Goal: Check status

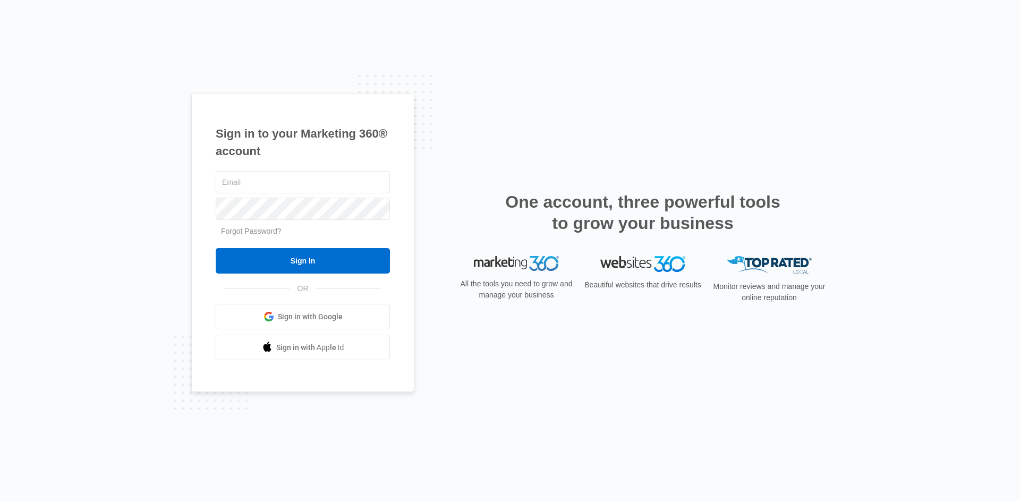
type input "[PERSON_NAME][EMAIL_ADDRESS][DOMAIN_NAME]"
click at [246, 246] on form "adam@trickedouttrucksales.com Forgot Password? Sign In" at bounding box center [303, 221] width 174 height 105
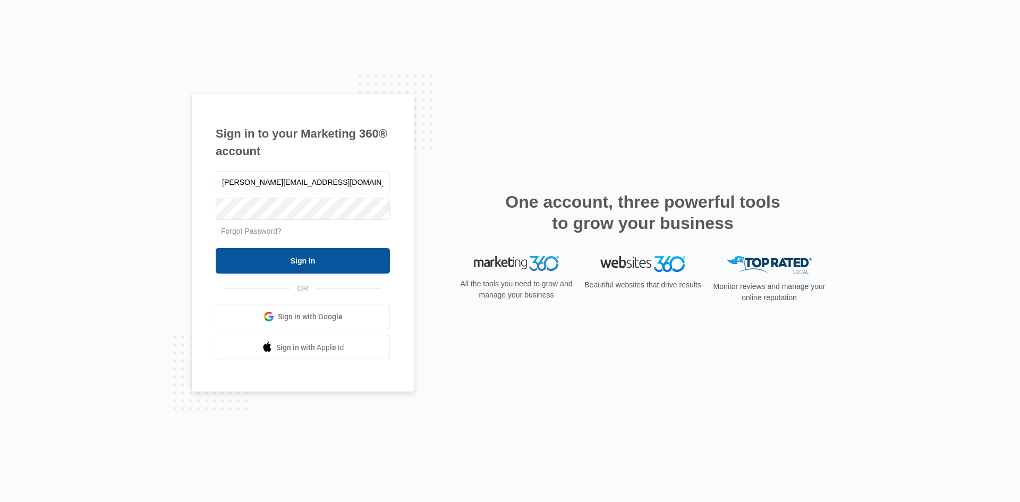
click at [249, 262] on input "Sign In" at bounding box center [303, 260] width 174 height 25
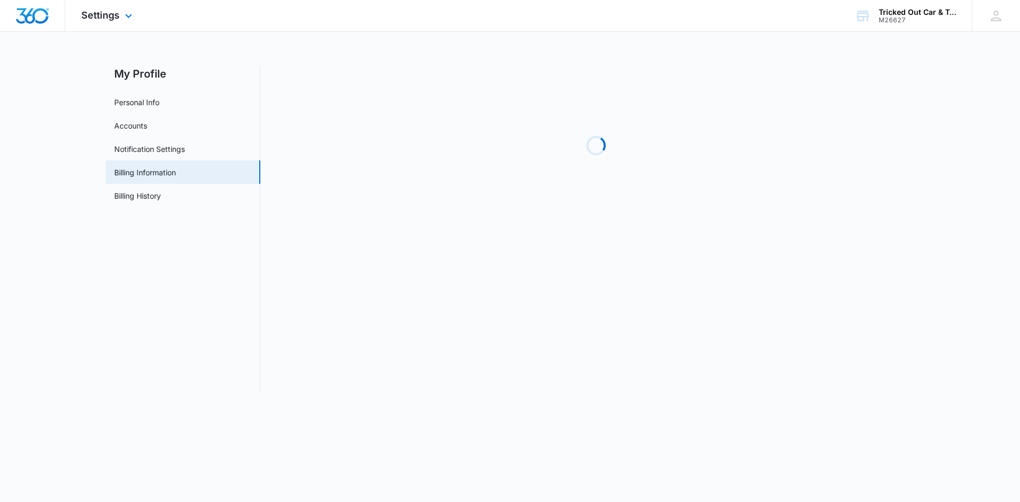
click at [25, 11] on img "Dashboard" at bounding box center [32, 16] width 34 height 16
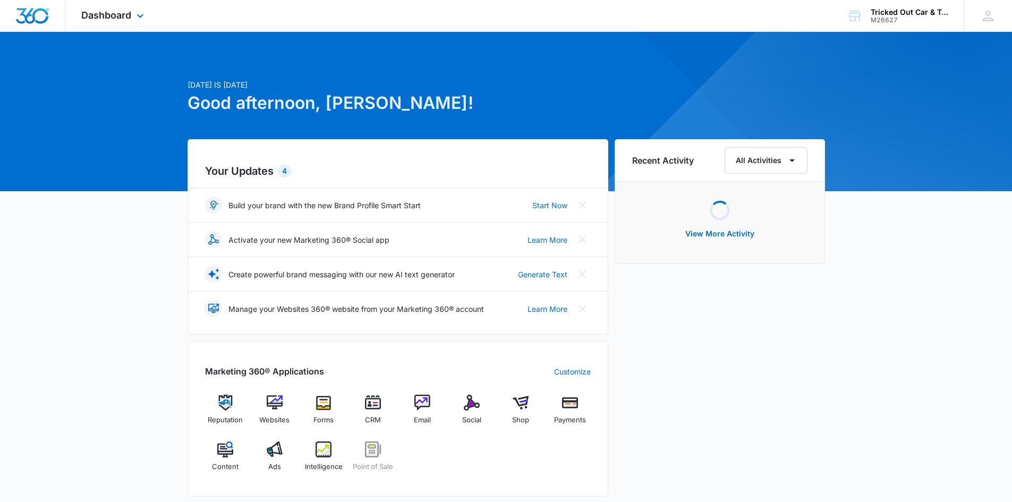
click at [97, 8] on div "Dashboard Apps Reputation Websites Forms CRM Email Social Shop Payments POS Con…" at bounding box center [113, 15] width 97 height 31
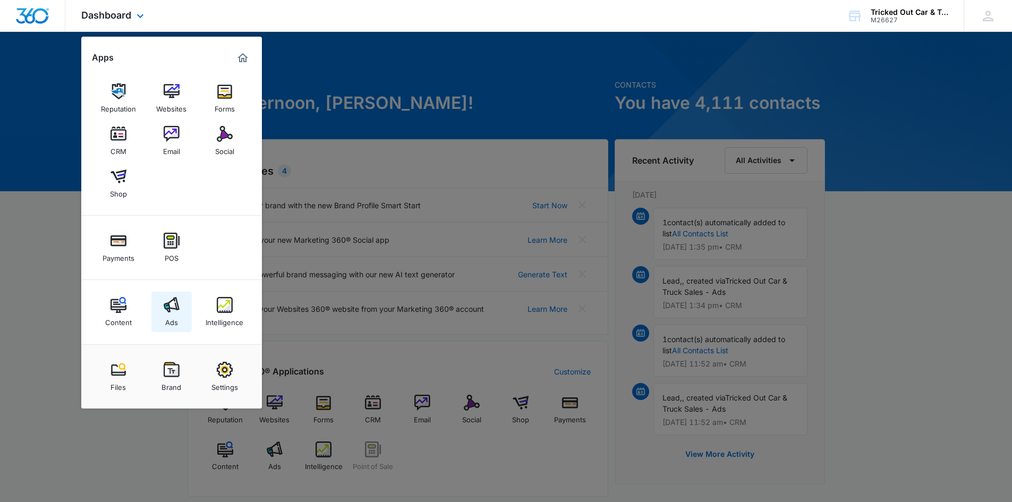
click at [168, 317] on div "Ads" at bounding box center [171, 320] width 13 height 14
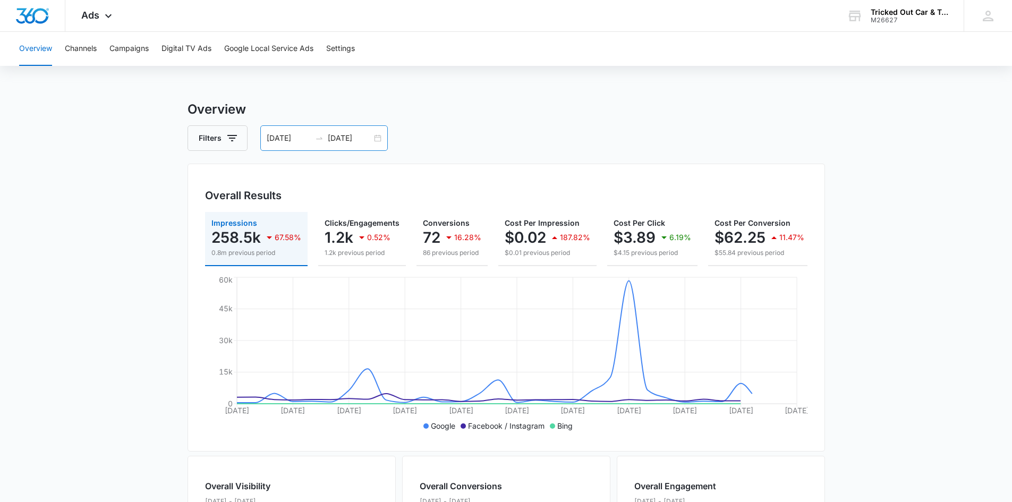
click at [317, 140] on icon "swap-right" at bounding box center [319, 138] width 8 height 8
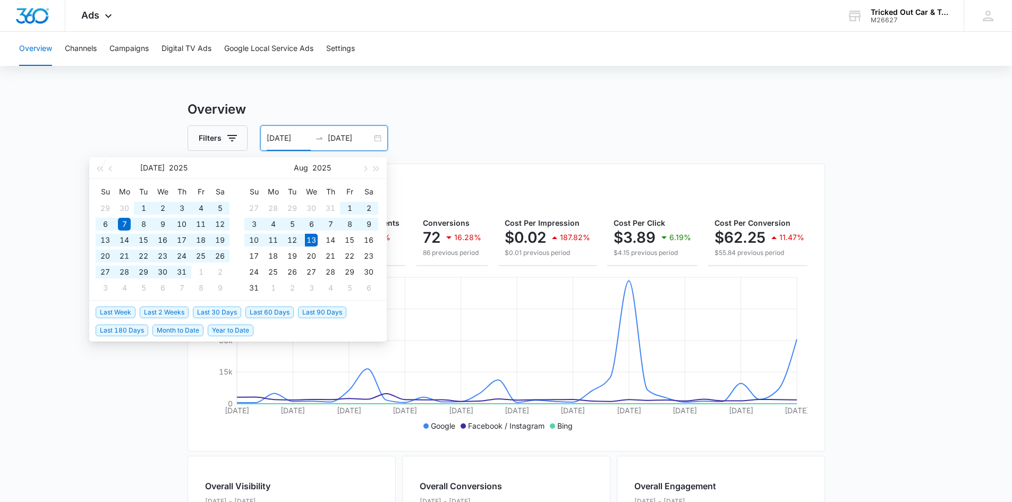
click at [275, 312] on span "Last 60 Days" at bounding box center [269, 312] width 48 height 12
type input "[DATE]"
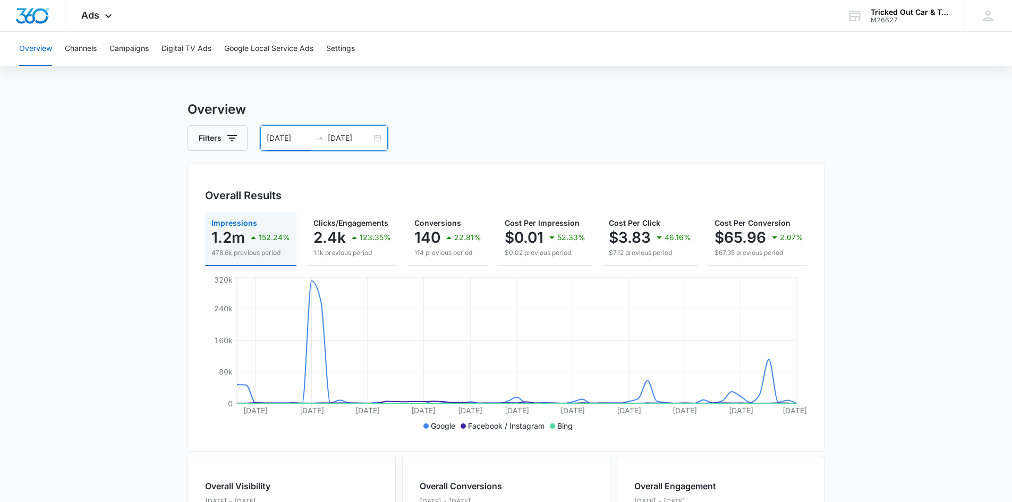
click at [374, 135] on div "[DATE] [DATE]" at bounding box center [323, 137] width 127 height 25
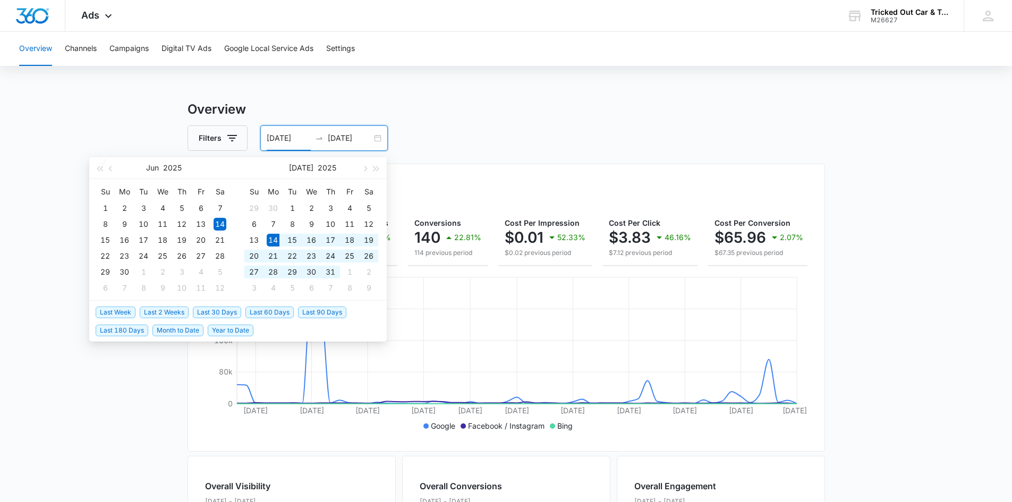
click at [214, 315] on span "Last 30 Days" at bounding box center [217, 312] width 48 height 12
type input "[DATE]"
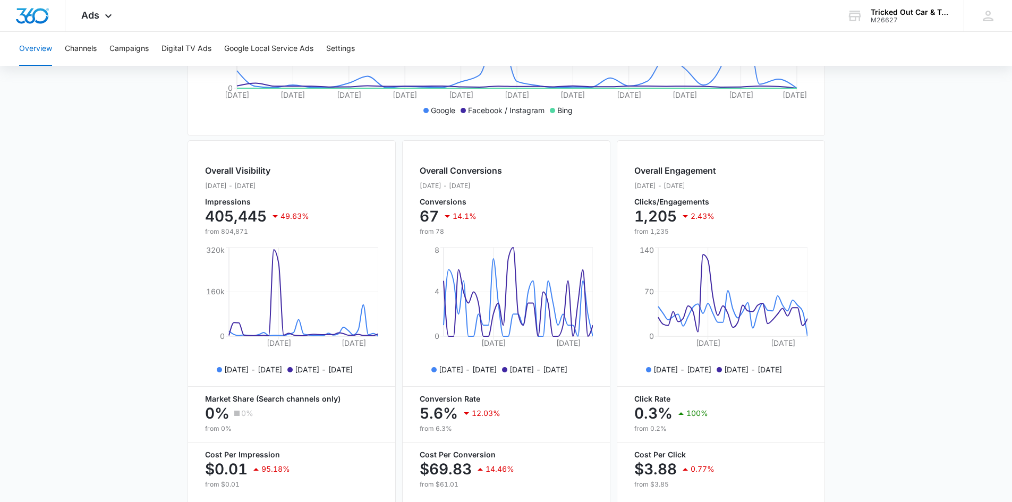
scroll to position [369, 0]
